Goal: Find specific page/section: Find specific page/section

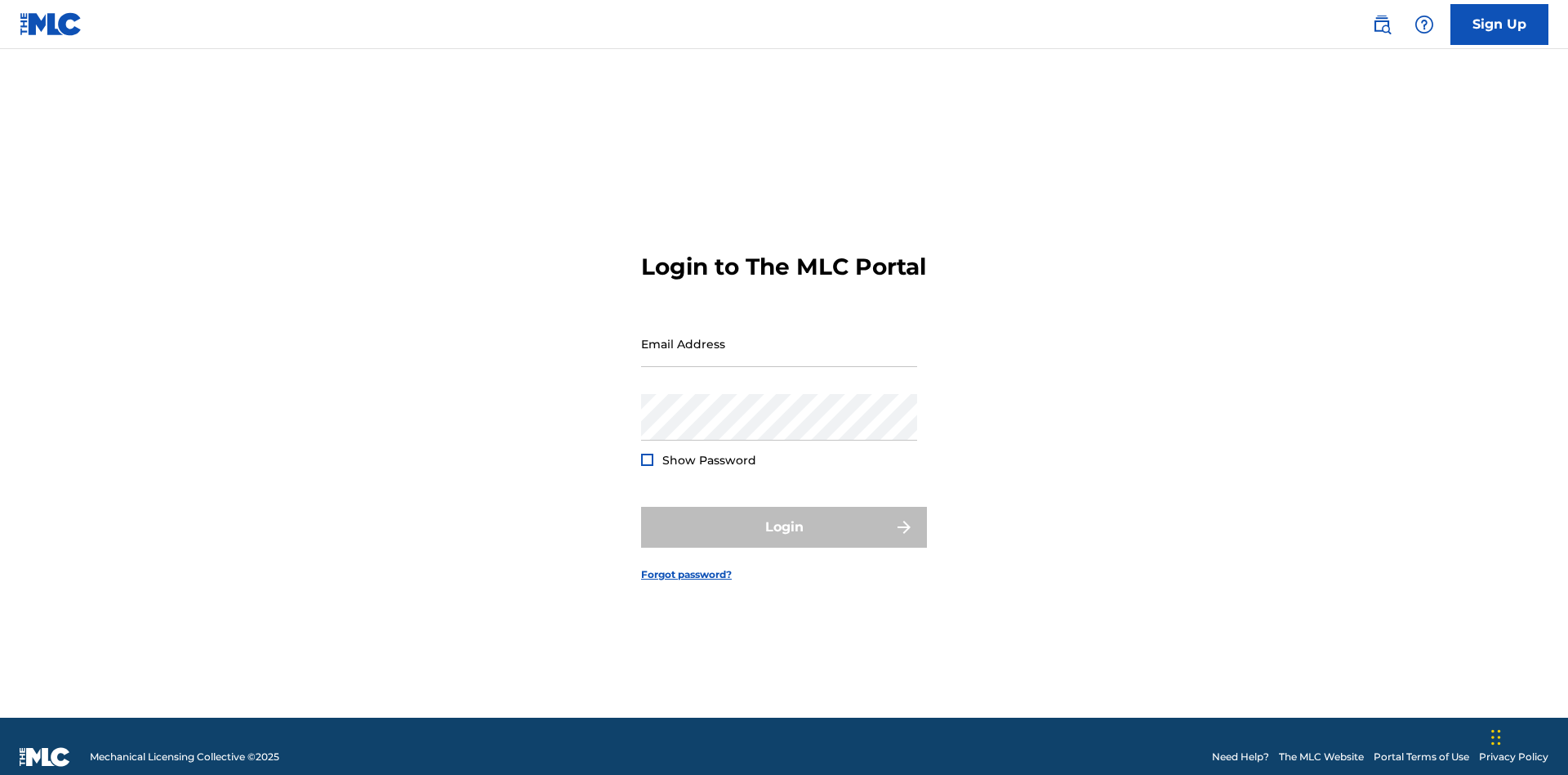
scroll to position [21, 0]
click at [780, 336] on input "Email Address" at bounding box center [779, 343] width 276 height 46
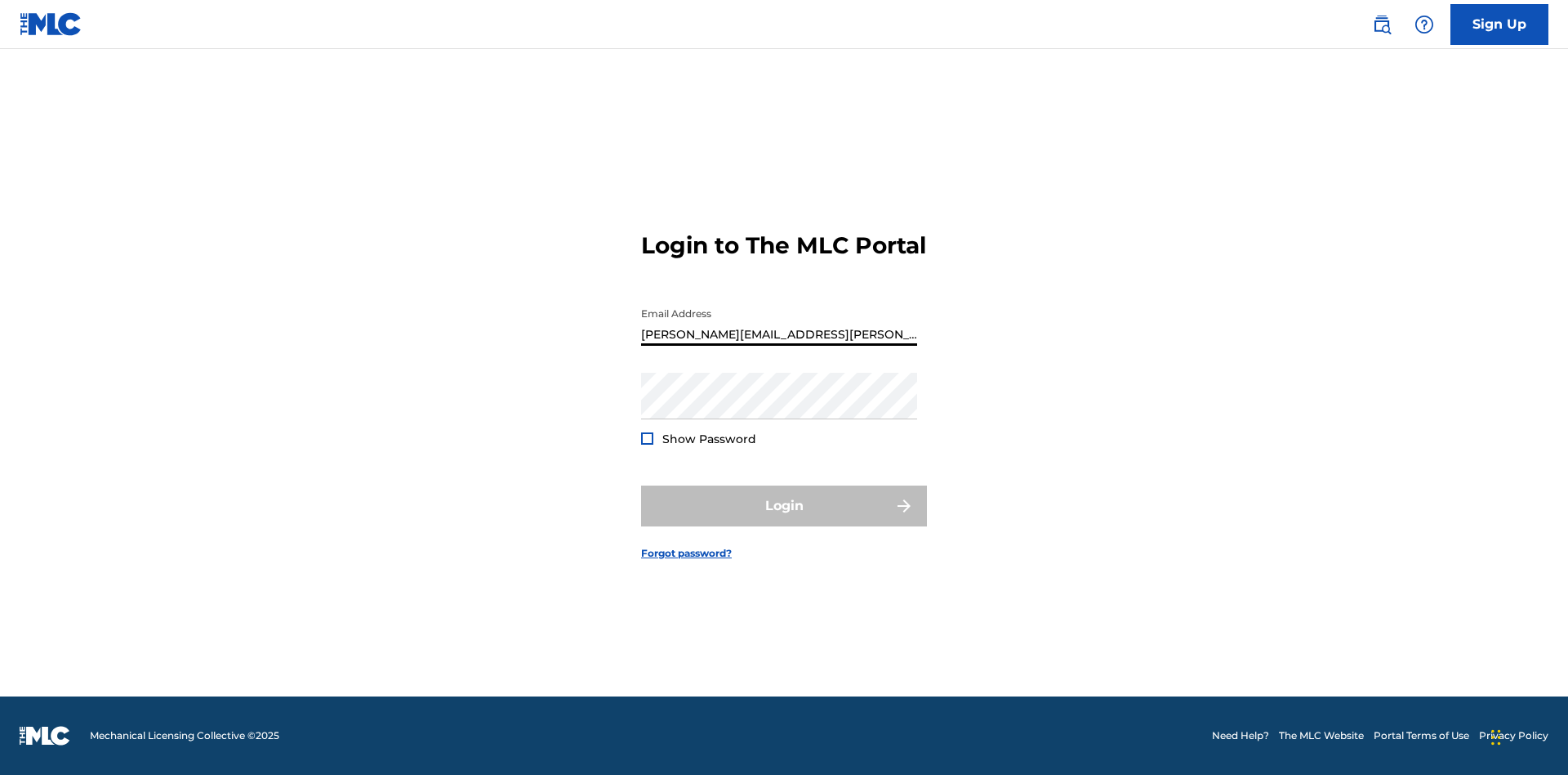
type input "[PERSON_NAME][EMAIL_ADDRESS][PERSON_NAME][DOMAIN_NAME]"
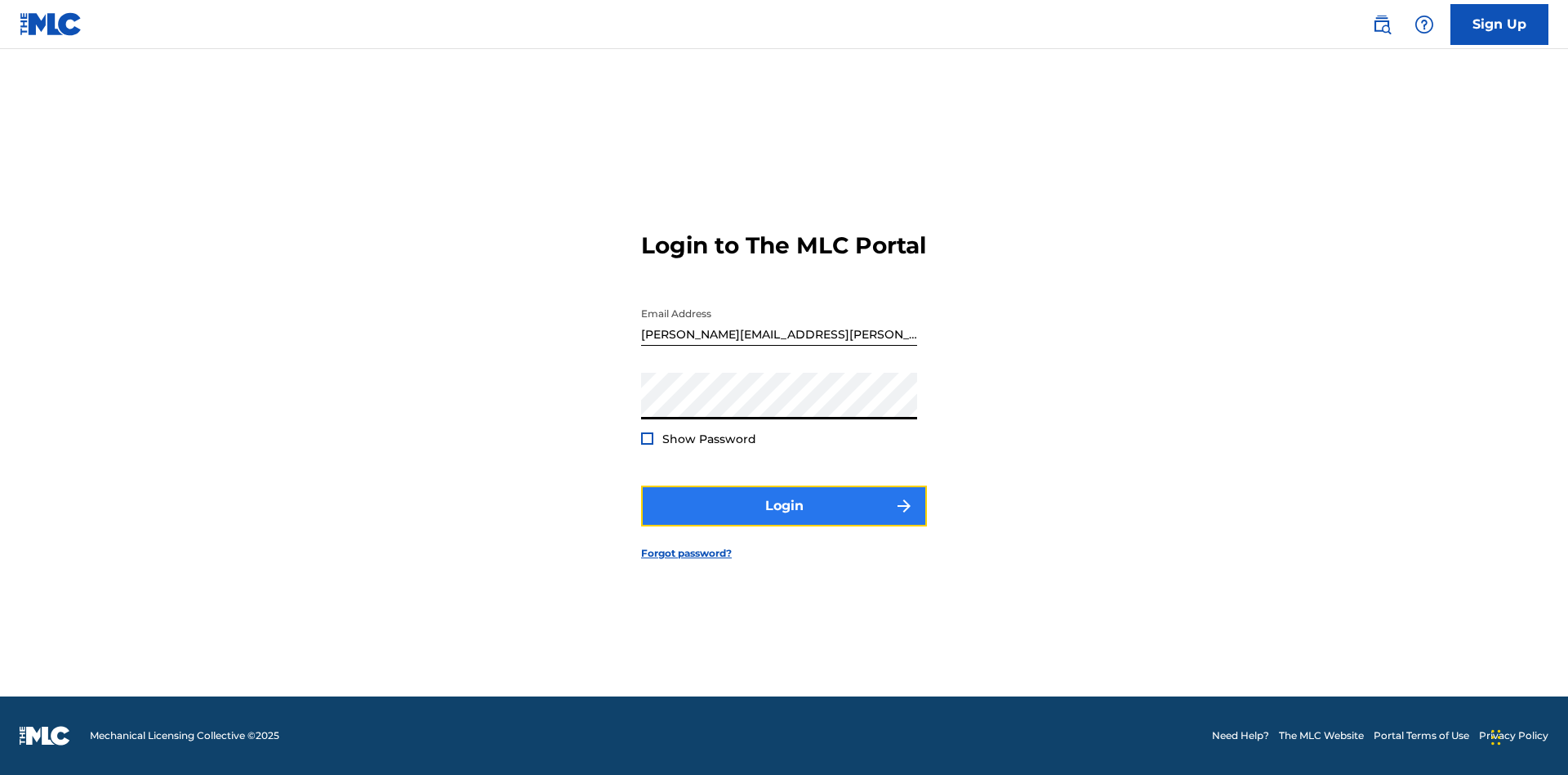
click at [784, 520] on button "Login" at bounding box center [784, 505] width 286 height 41
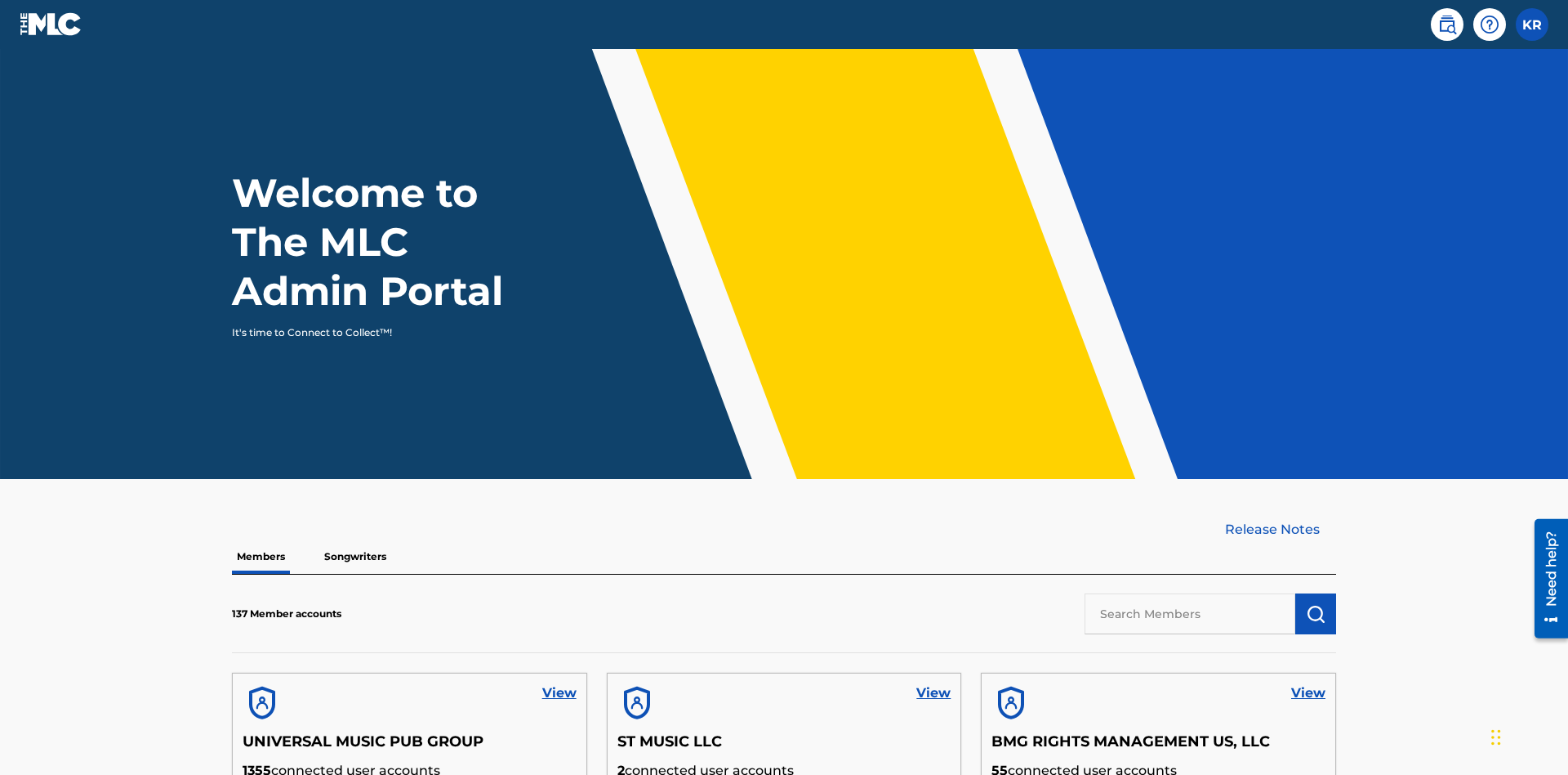
click at [1190, 593] on input "text" at bounding box center [1190, 613] width 210 height 41
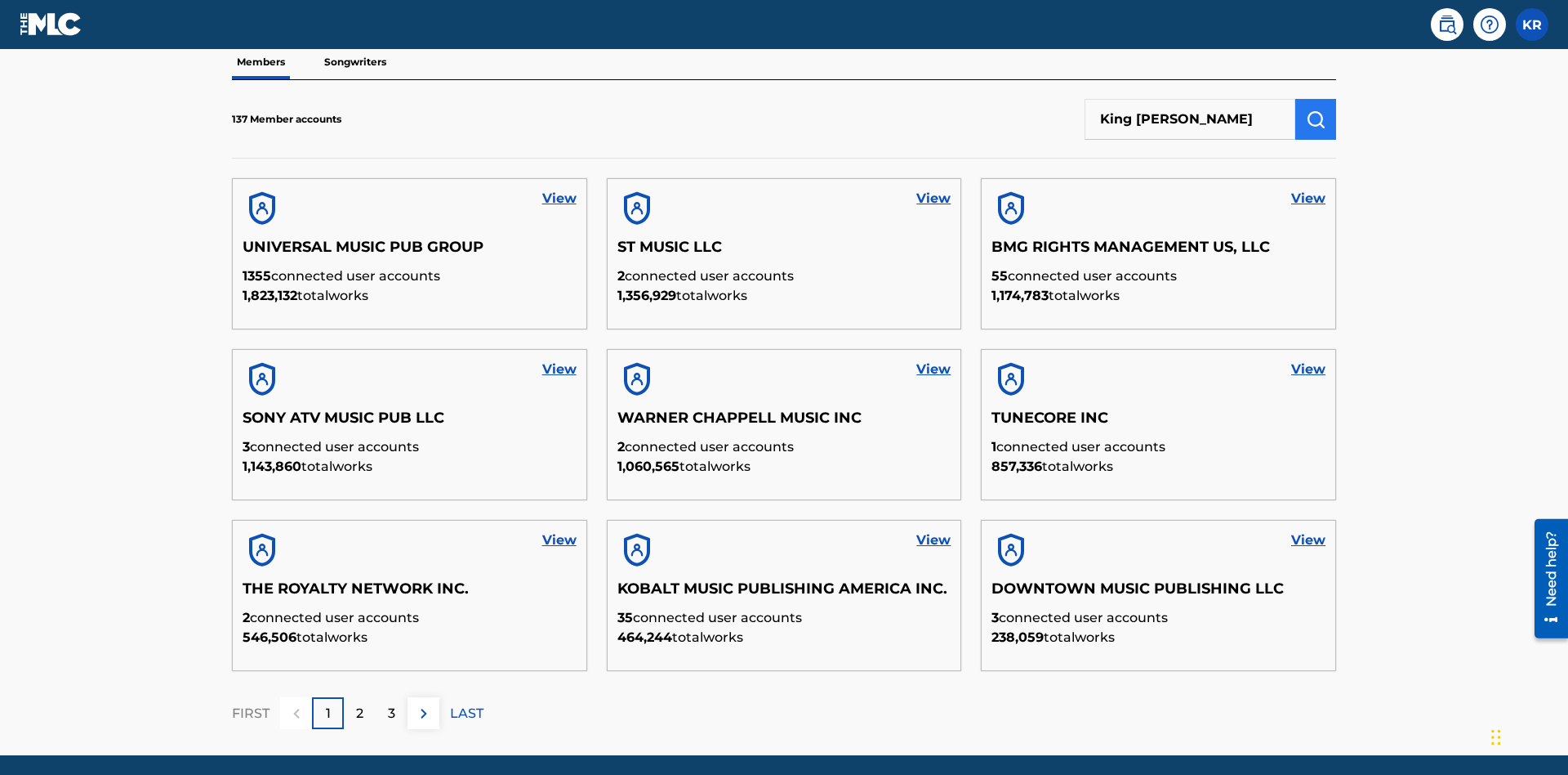
type input "King McTesterson"
click at [1316, 110] on img "submit" at bounding box center [1316, 120] width 20 height 20
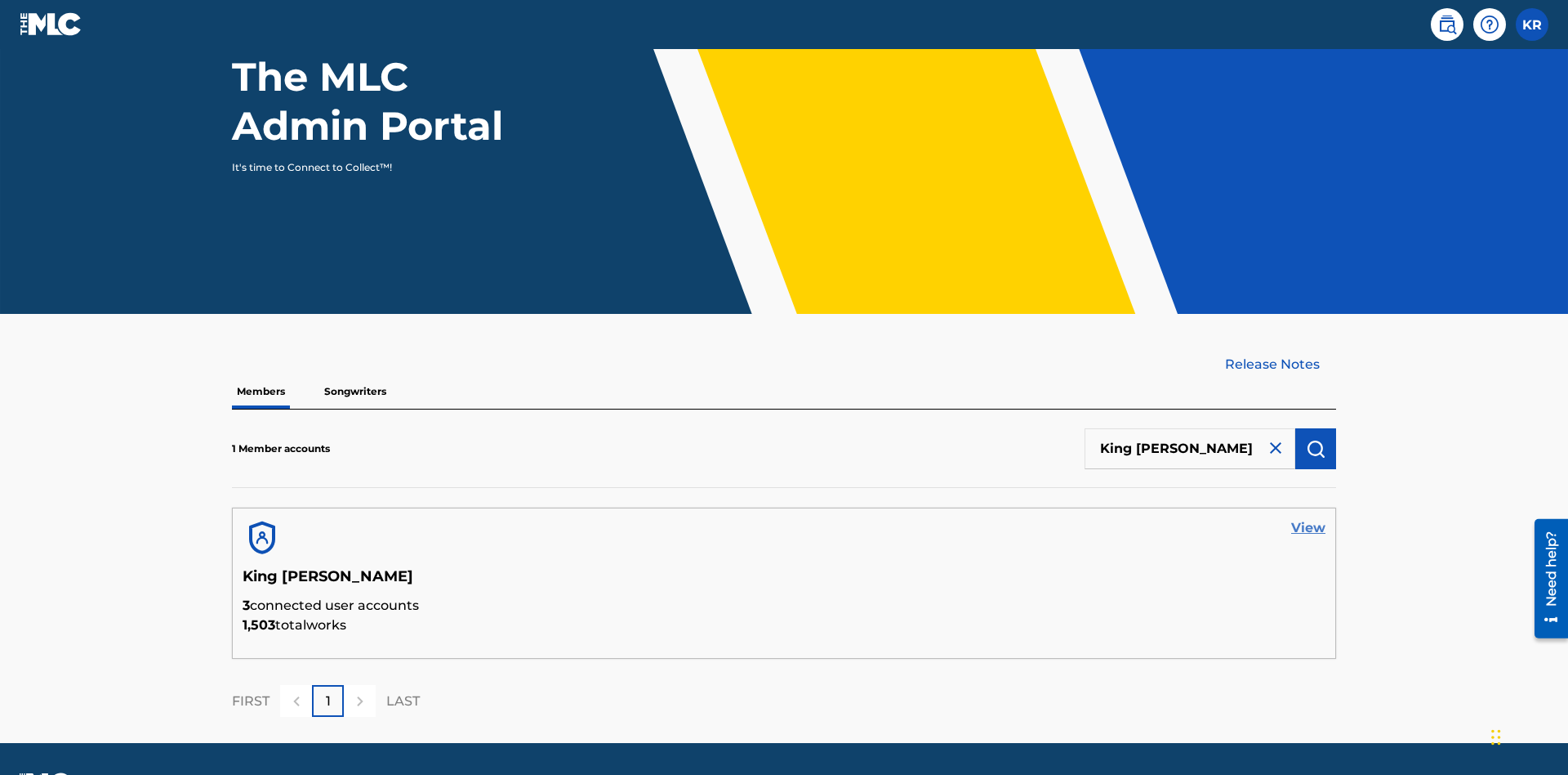
click at [1308, 518] on link "View" at bounding box center [1308, 528] width 35 height 20
